Goal: Navigation & Orientation: Find specific page/section

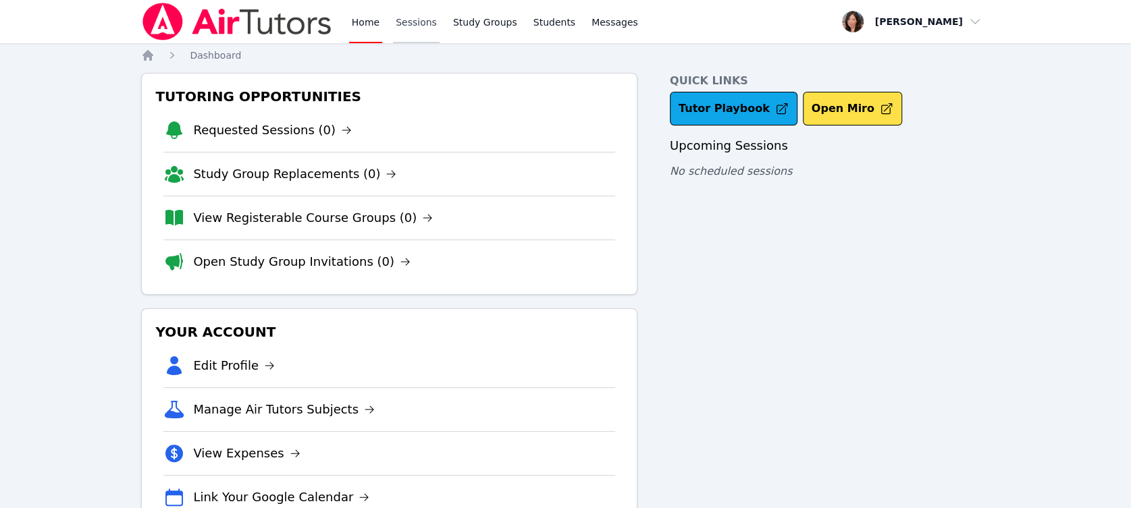
click at [400, 21] on link "Sessions" at bounding box center [416, 21] width 47 height 43
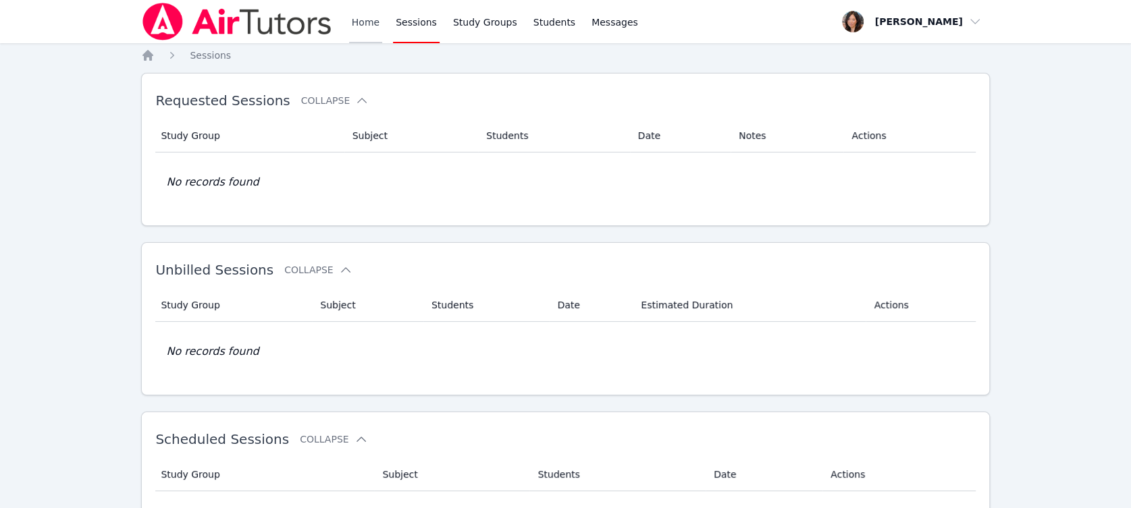
click at [362, 22] on link "Home" at bounding box center [365, 21] width 33 height 43
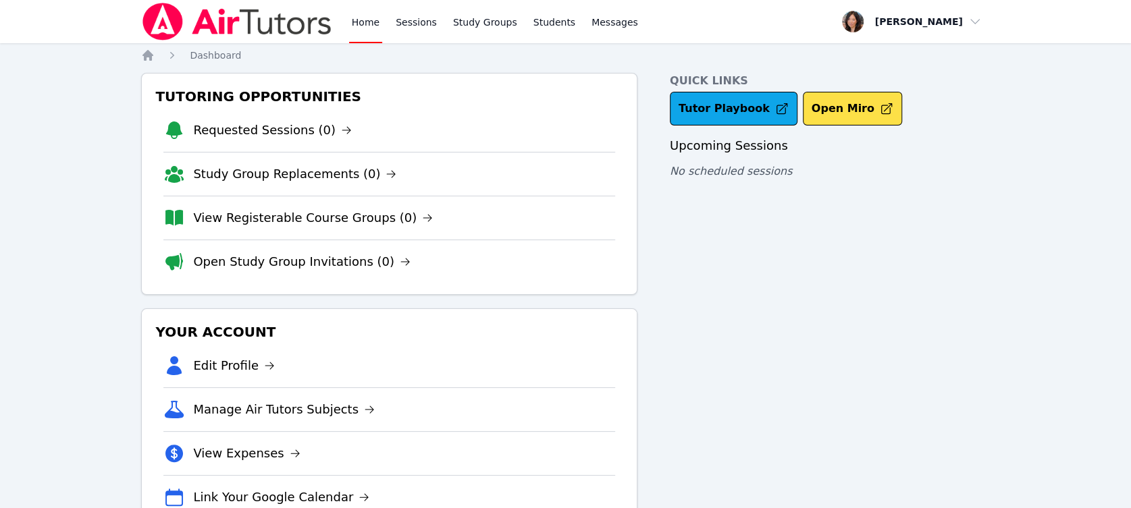
click at [362, 22] on link "Home" at bounding box center [365, 21] width 33 height 43
click at [411, 31] on link "Sessions" at bounding box center [416, 21] width 47 height 43
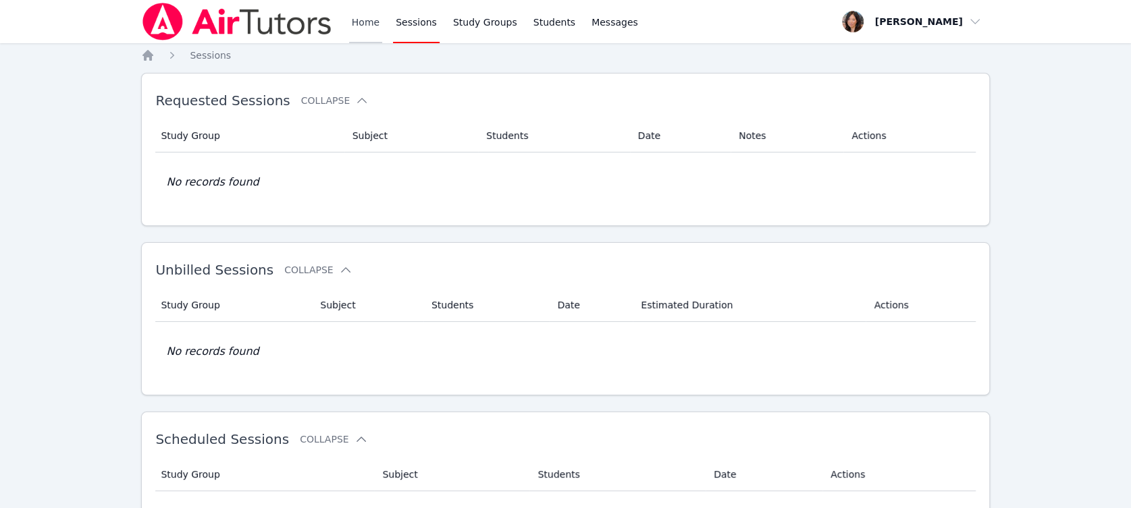
click at [372, 30] on link "Home" at bounding box center [365, 21] width 33 height 43
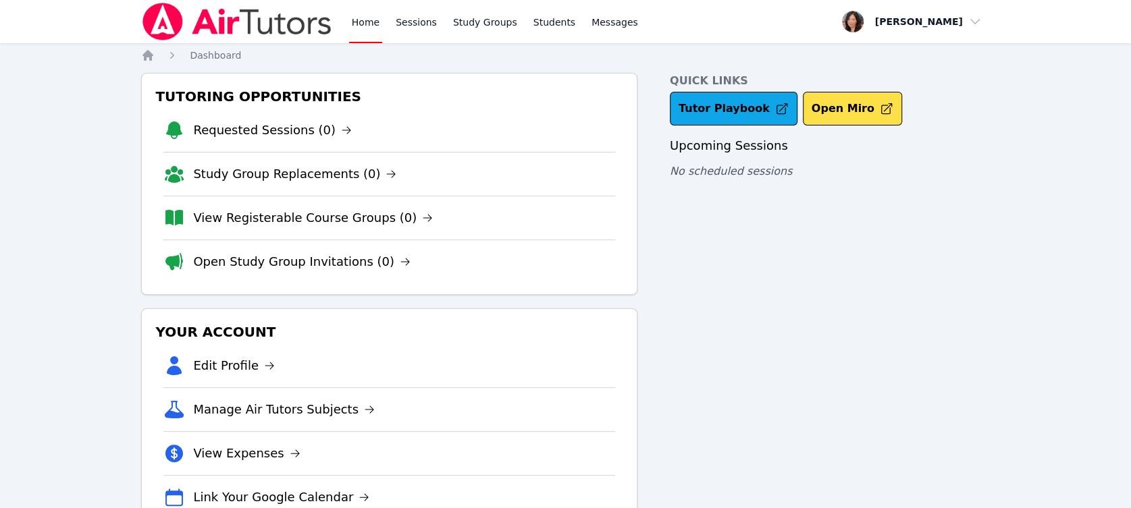
click at [373, 18] on link "Home" at bounding box center [365, 21] width 33 height 43
click at [428, 18] on link "Sessions" at bounding box center [416, 21] width 47 height 43
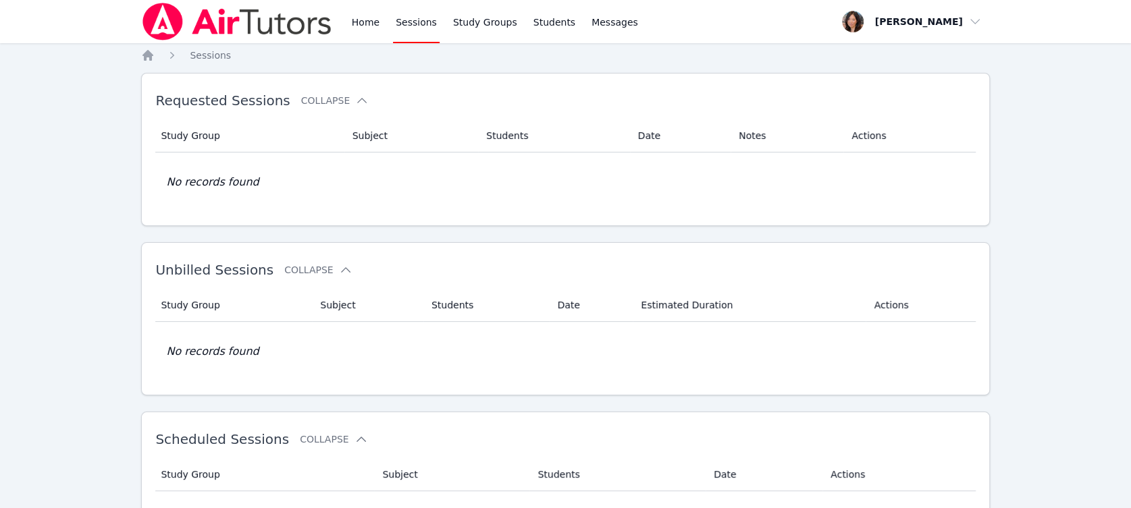
click at [330, 19] on img at bounding box center [236, 22] width 191 height 38
